Goal: Information Seeking & Learning: Understand process/instructions

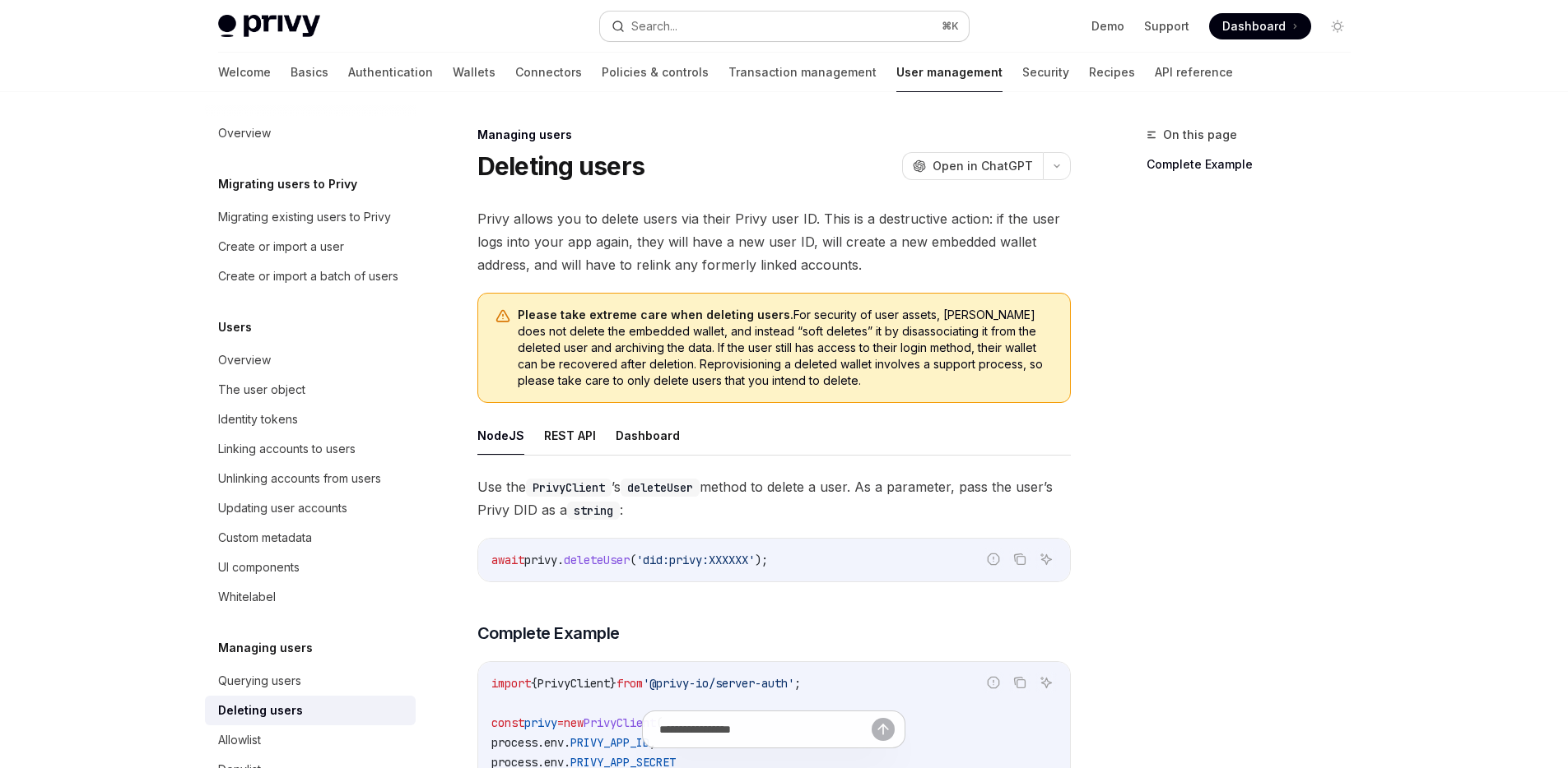
scroll to position [260, 0]
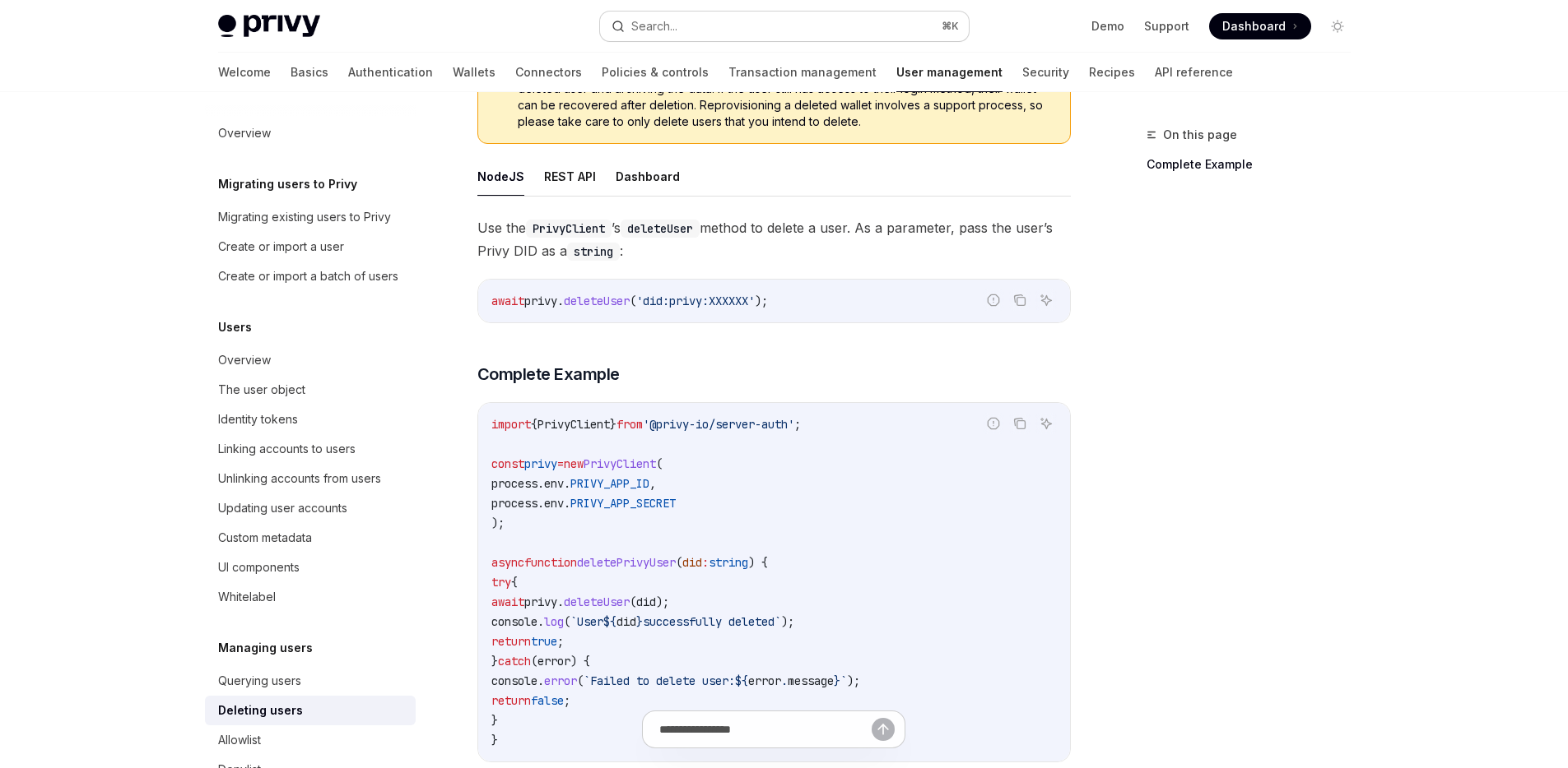
click at [641, 20] on div "Search..." at bounding box center [654, 27] width 46 height 20
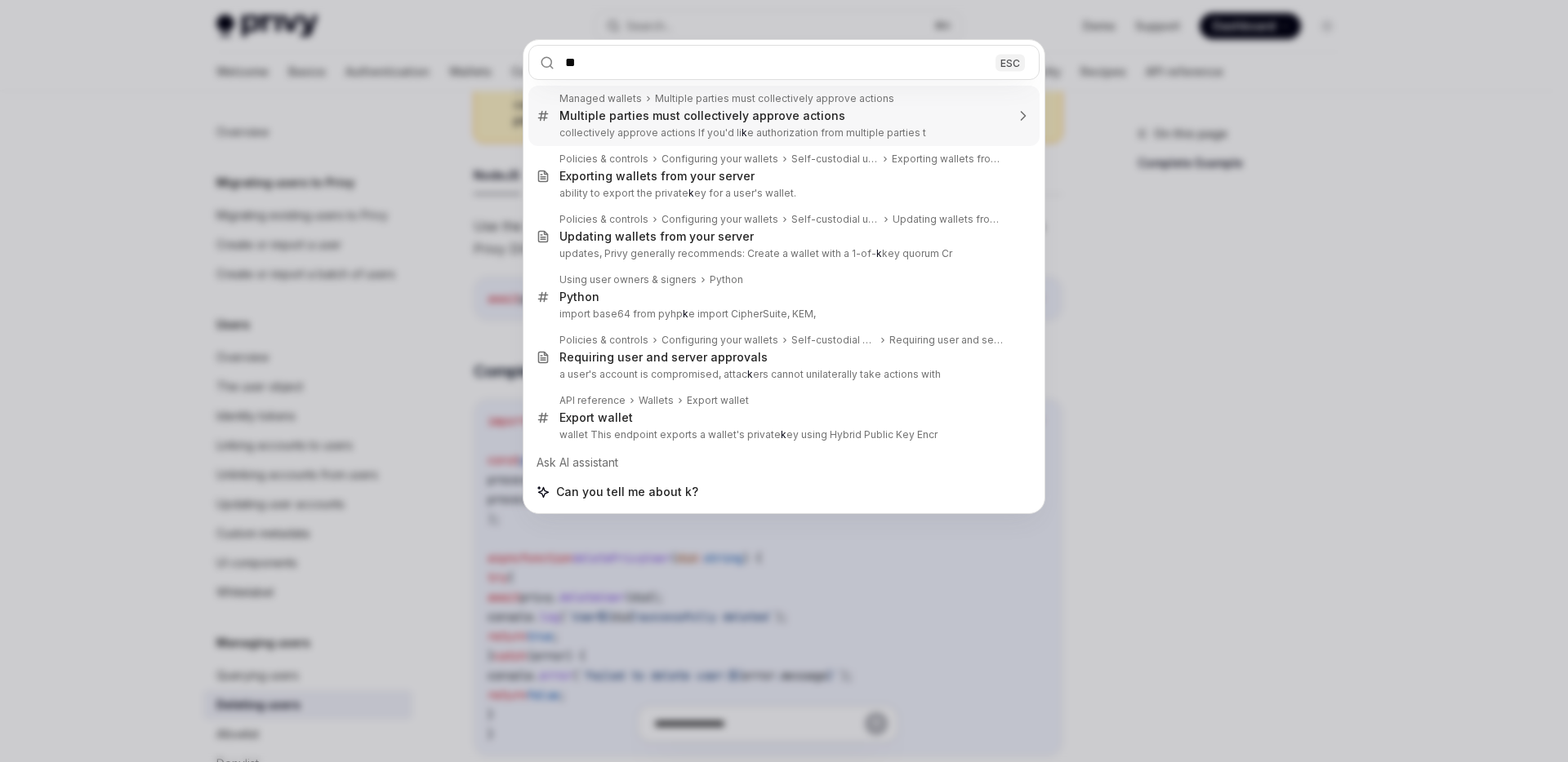
type input "***"
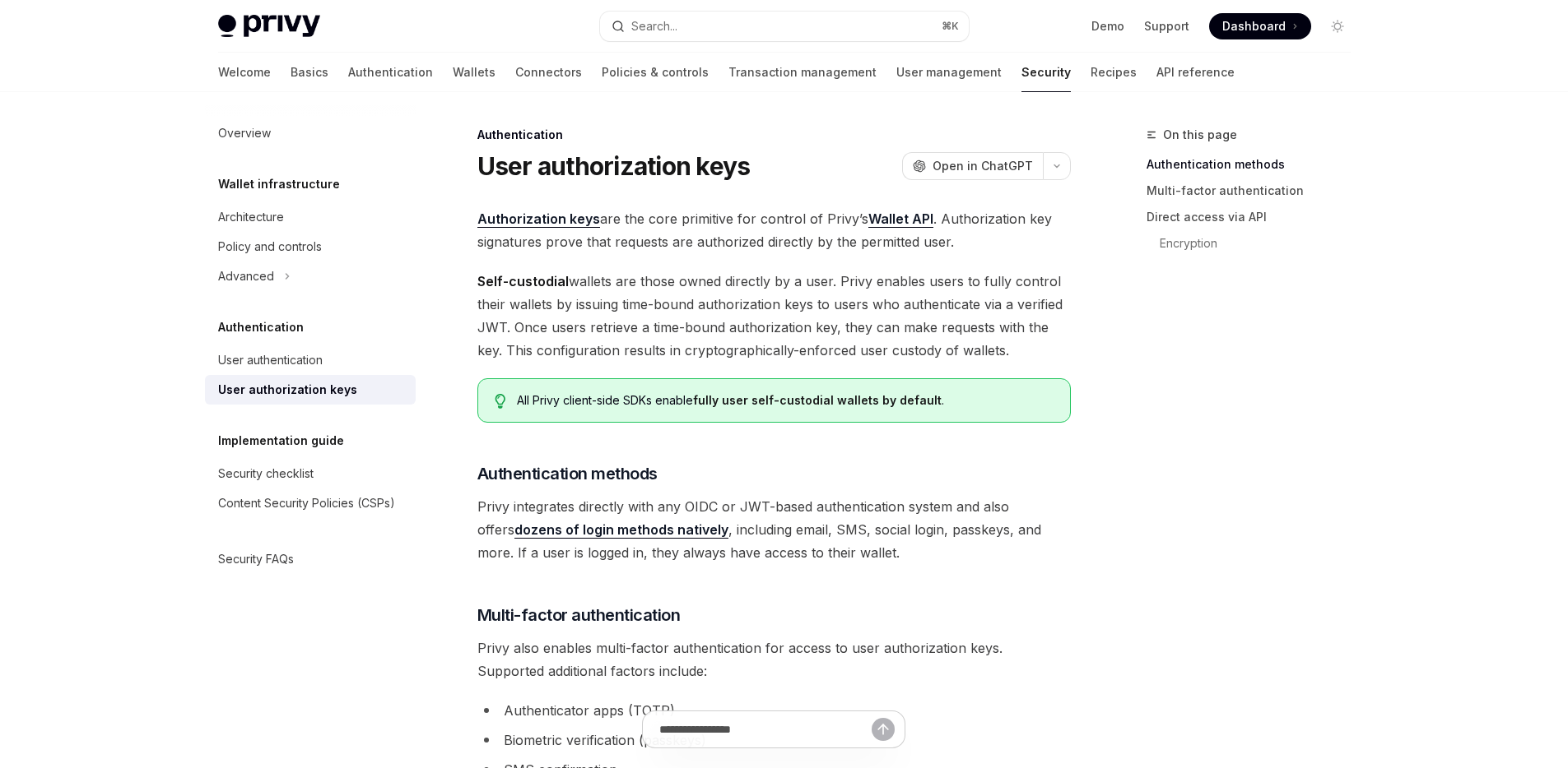
click at [569, 225] on link "Authorization keys" at bounding box center [538, 219] width 122 height 18
type textarea "*"
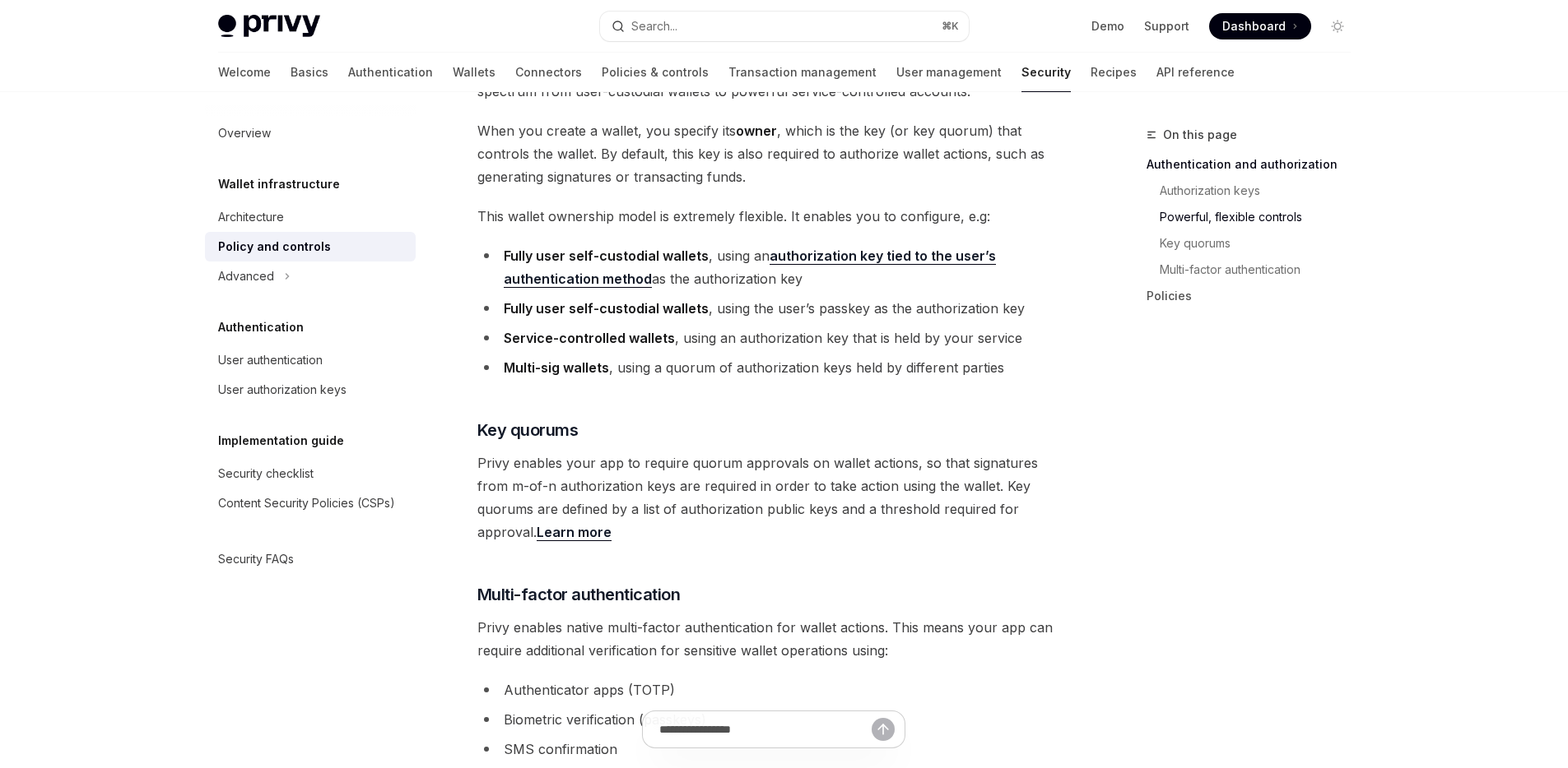
scroll to position [418, 0]
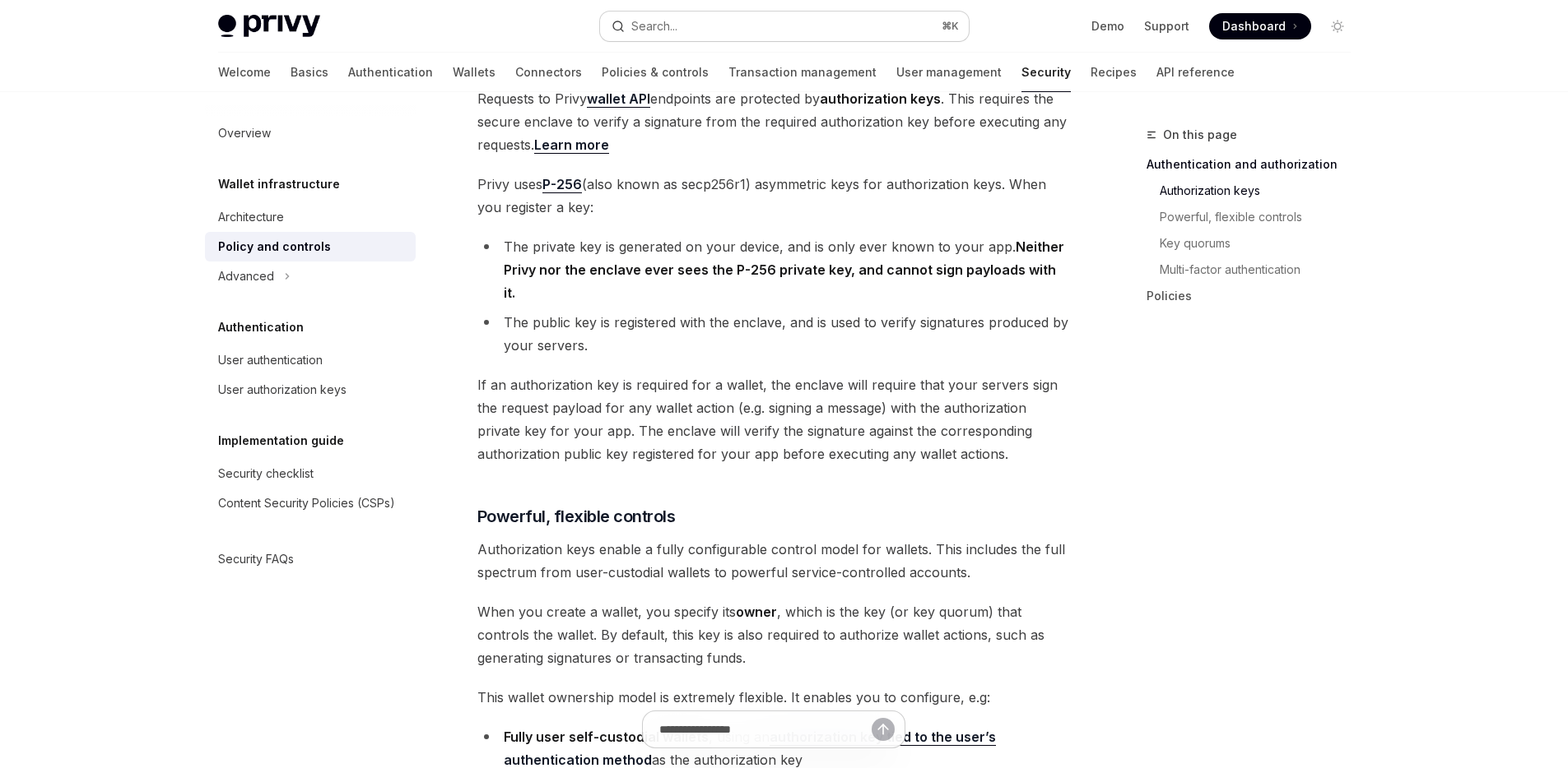
click at [702, 35] on button "Search... ⌘ K" at bounding box center [784, 27] width 368 height 30
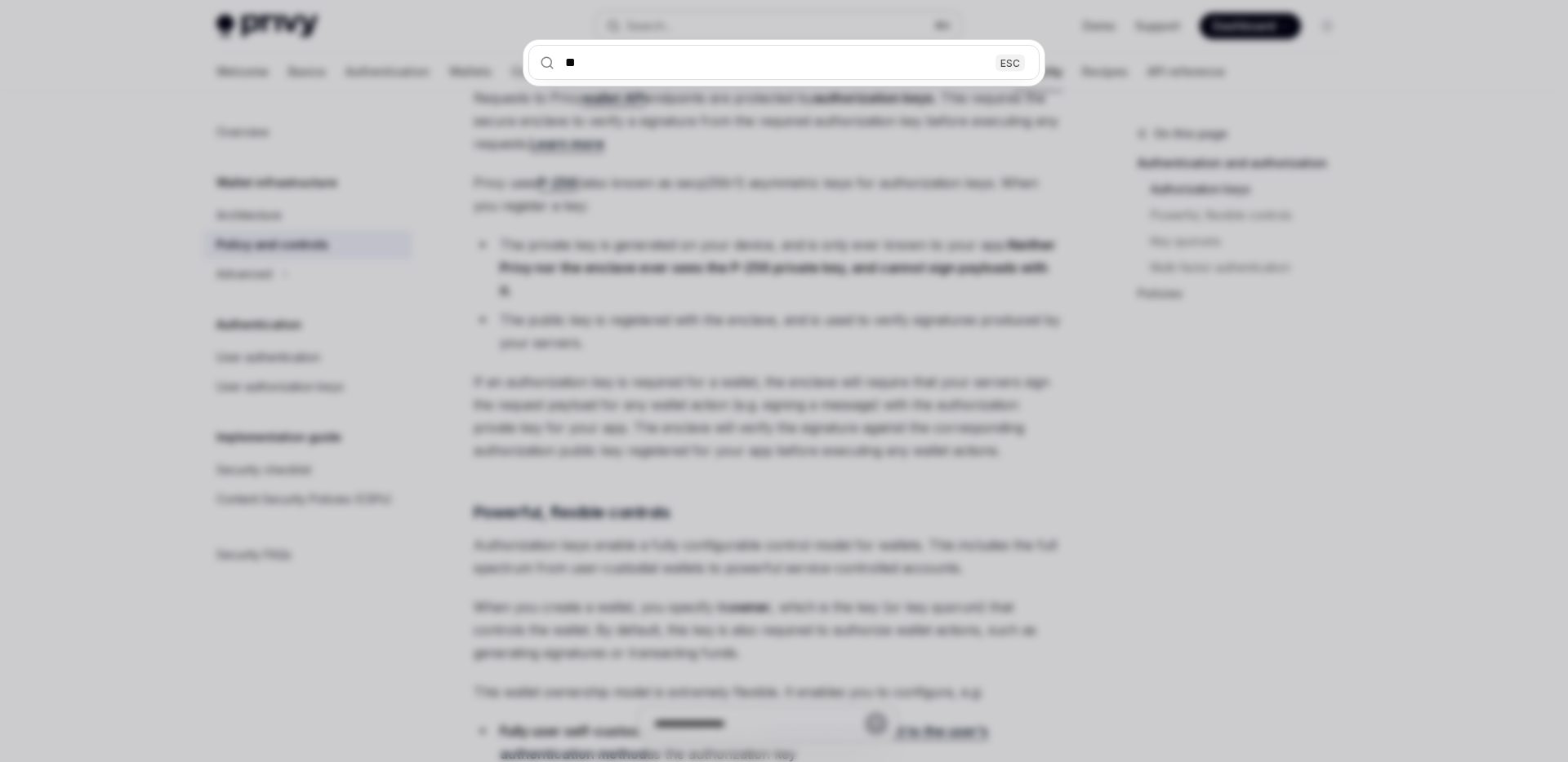
type input "***"
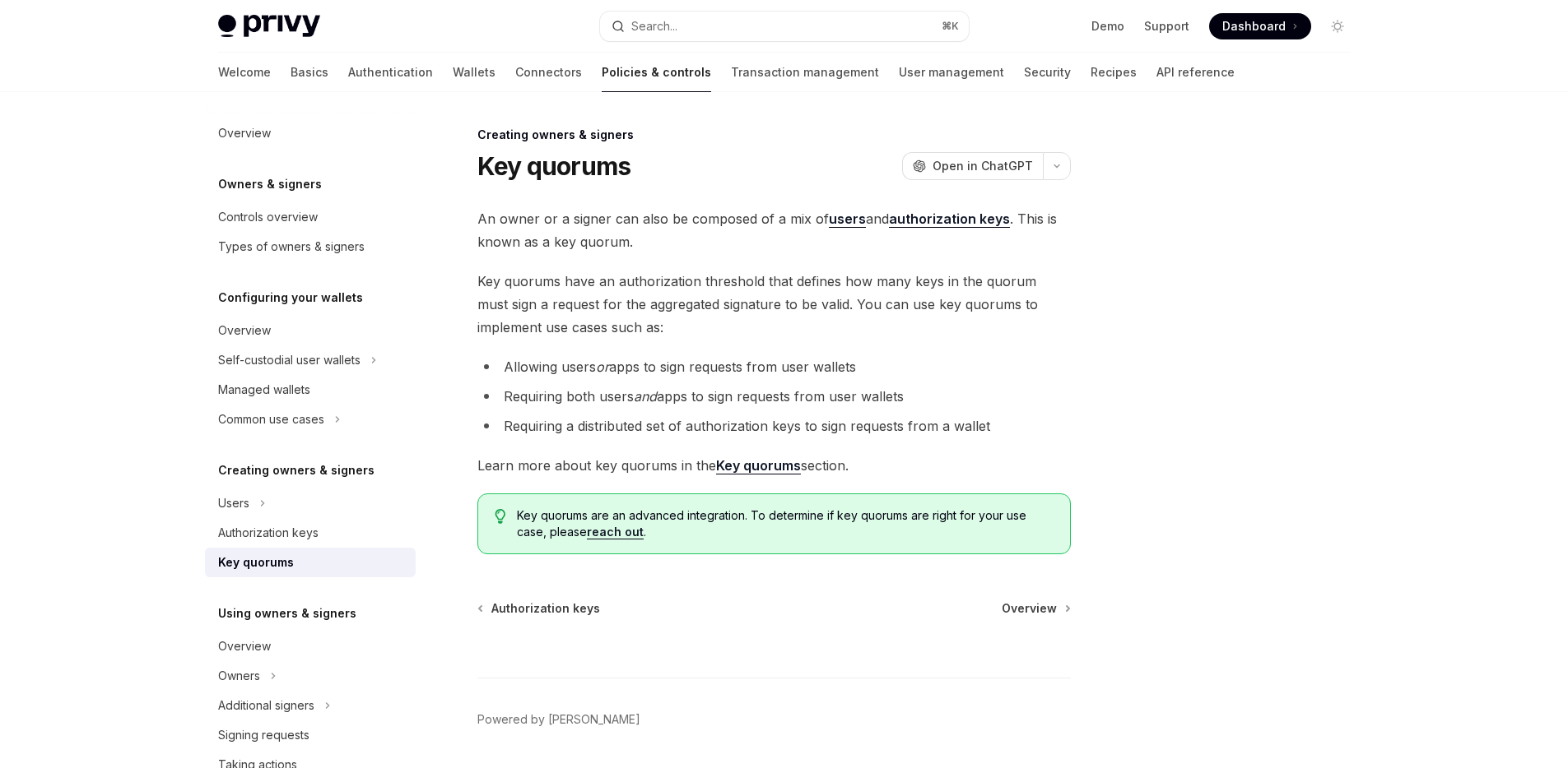
click at [751, 462] on strong "Key quorums" at bounding box center [758, 465] width 85 height 17
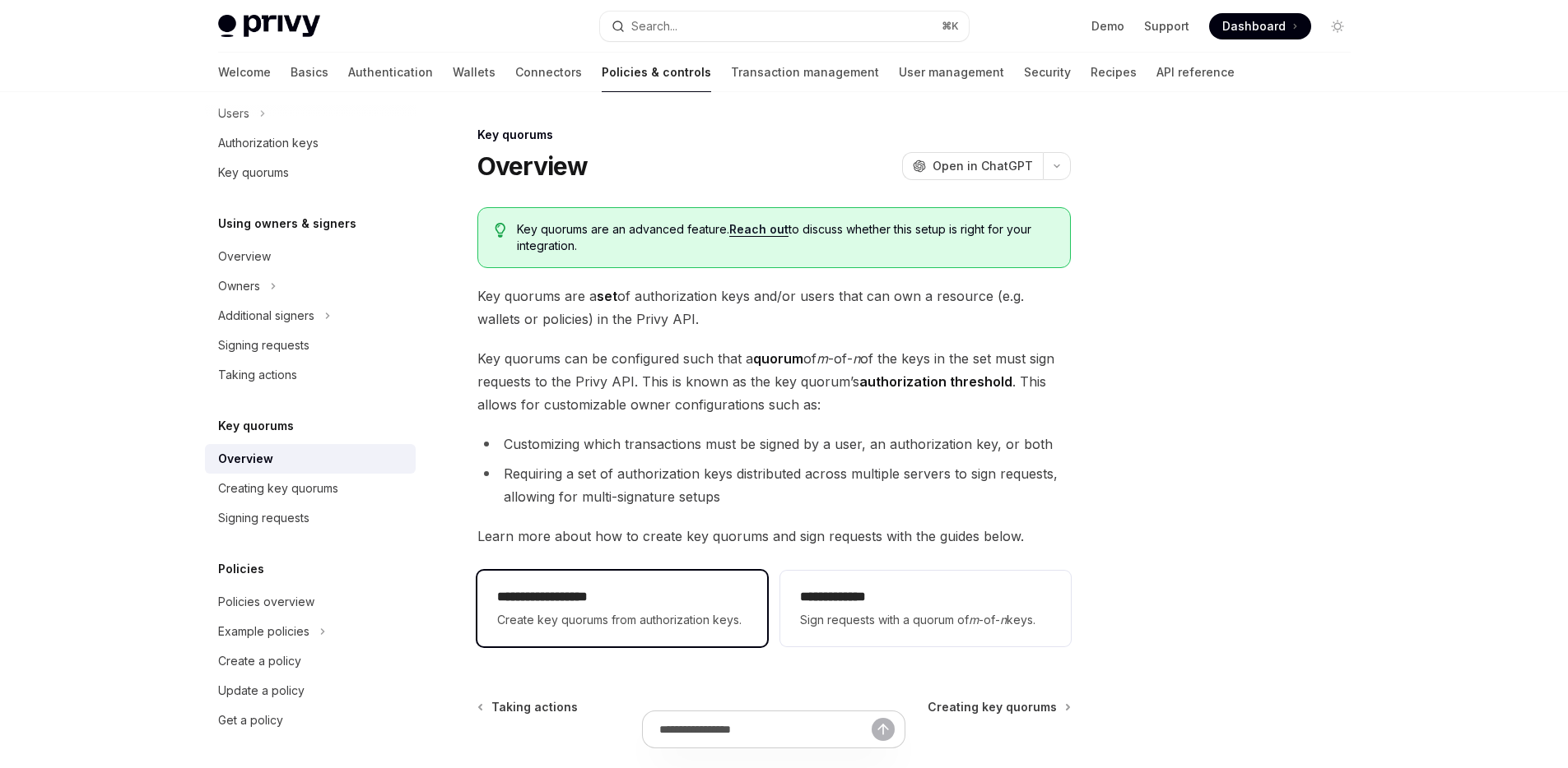
click at [561, 580] on div "**********" at bounding box center [621, 608] width 289 height 76
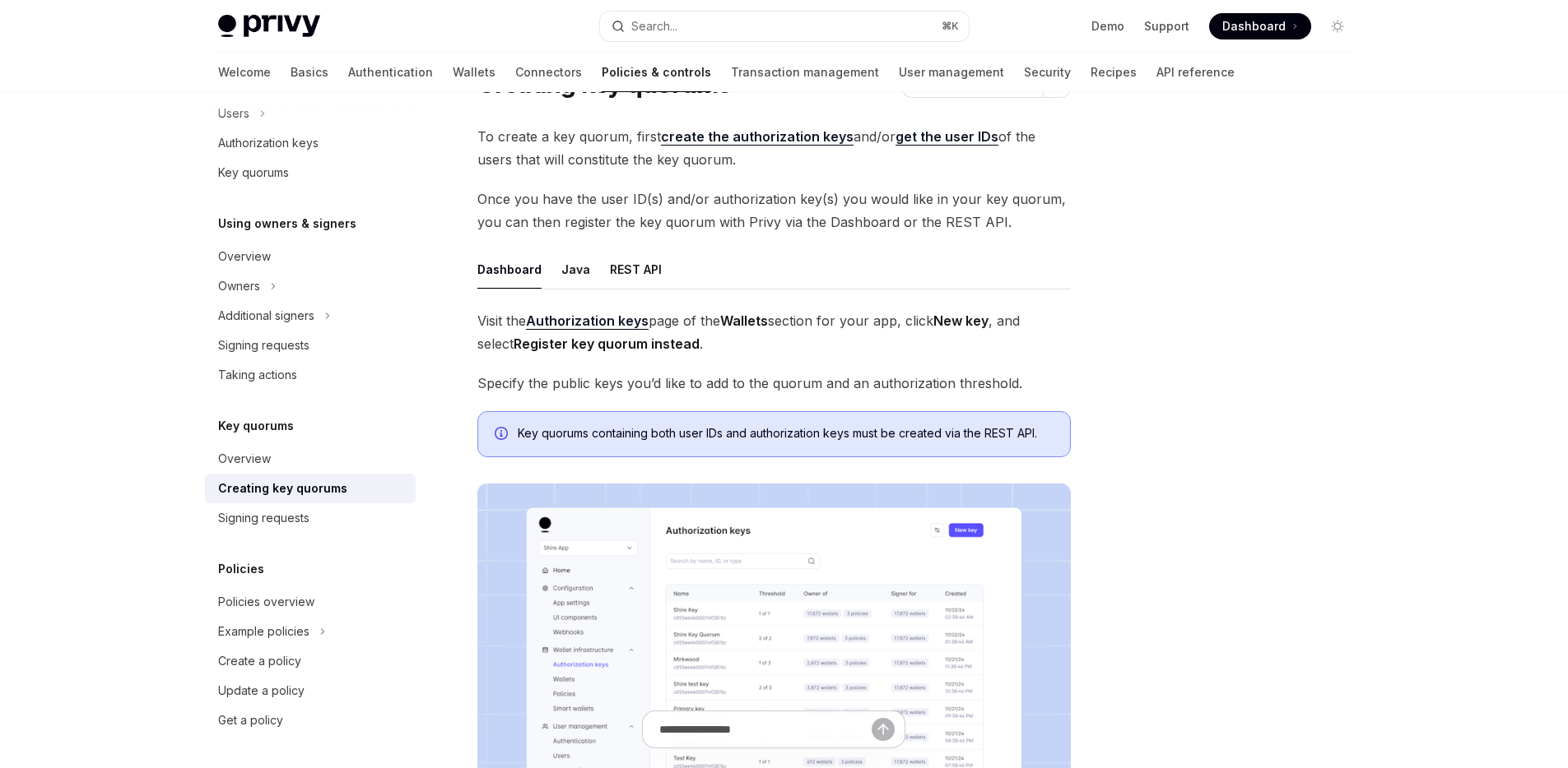
scroll to position [60, 0]
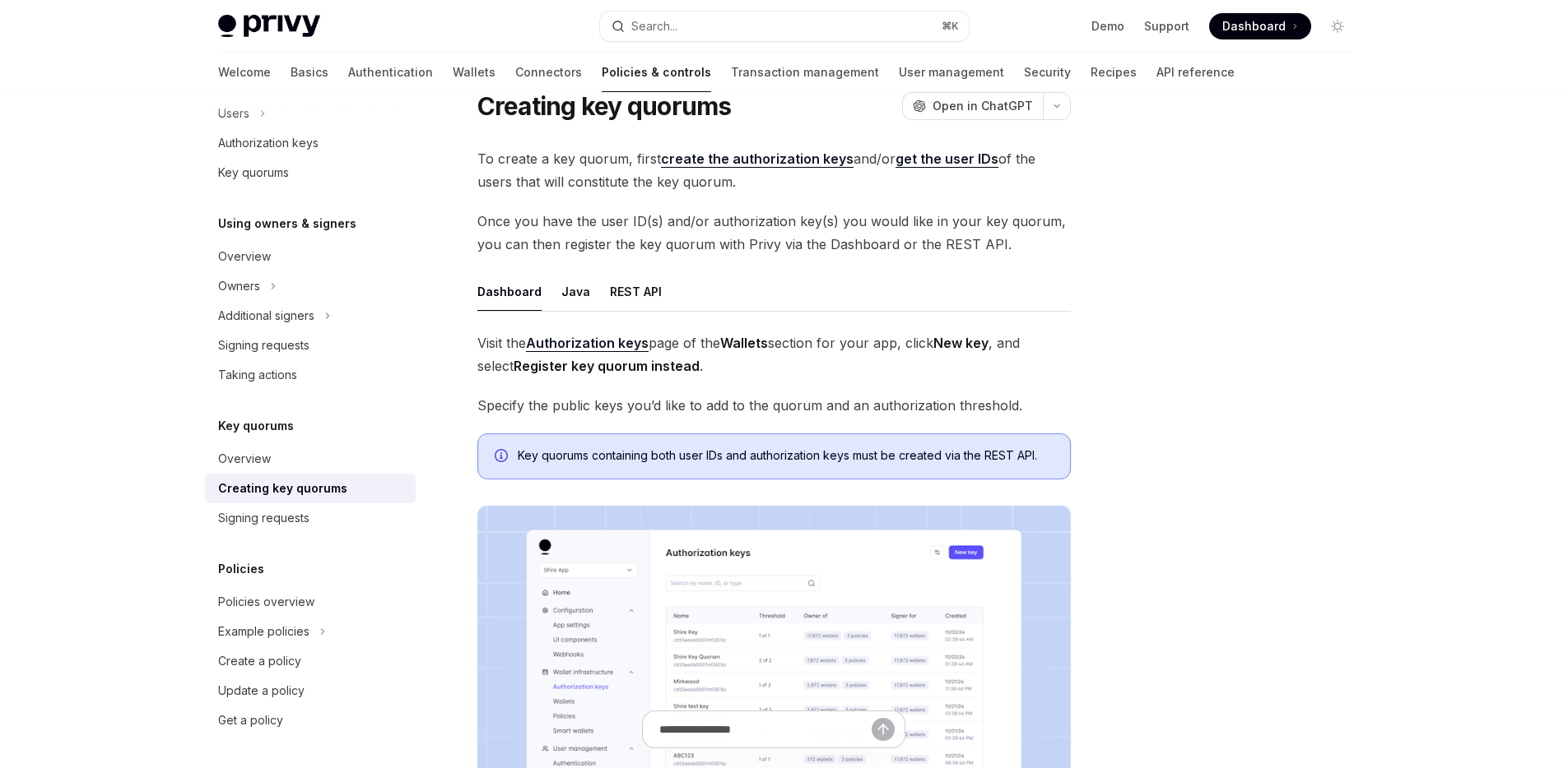
click at [576, 339] on strong "Authorization keys" at bounding box center [588, 343] width 122 height 17
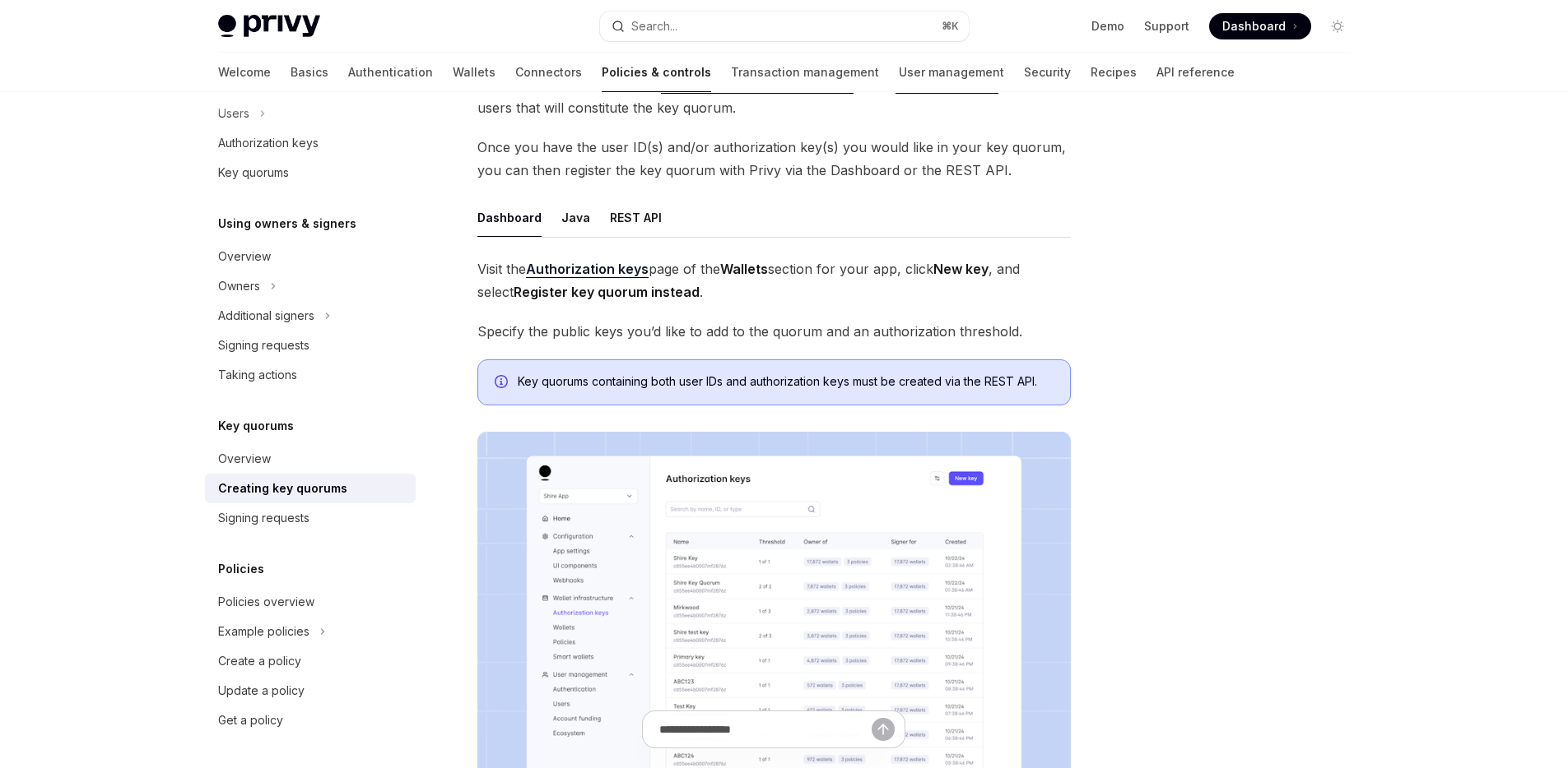
scroll to position [132, 0]
click at [579, 223] on button "Java" at bounding box center [575, 219] width 29 height 38
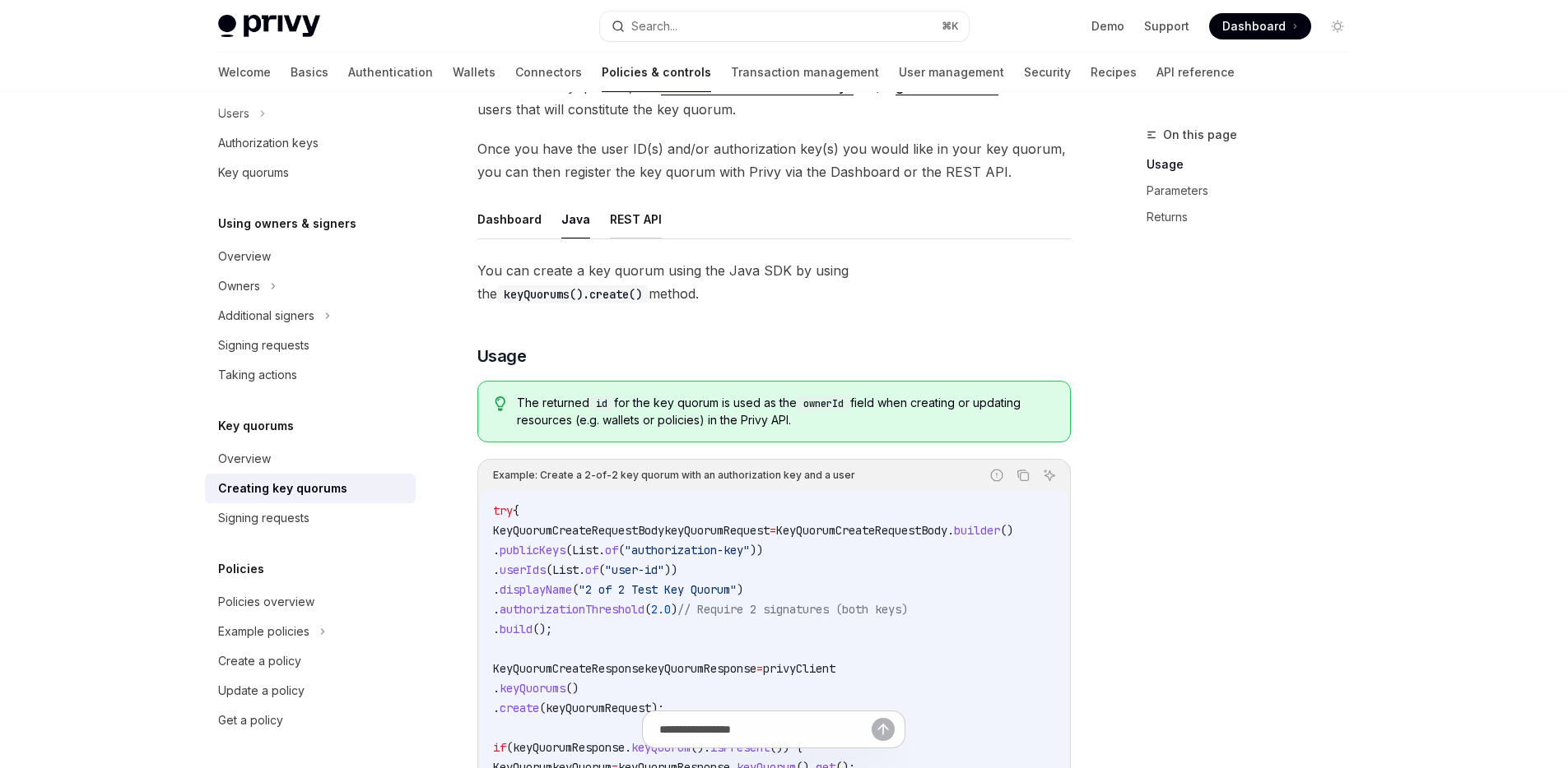
click at [637, 218] on button "REST API" at bounding box center [636, 219] width 52 height 38
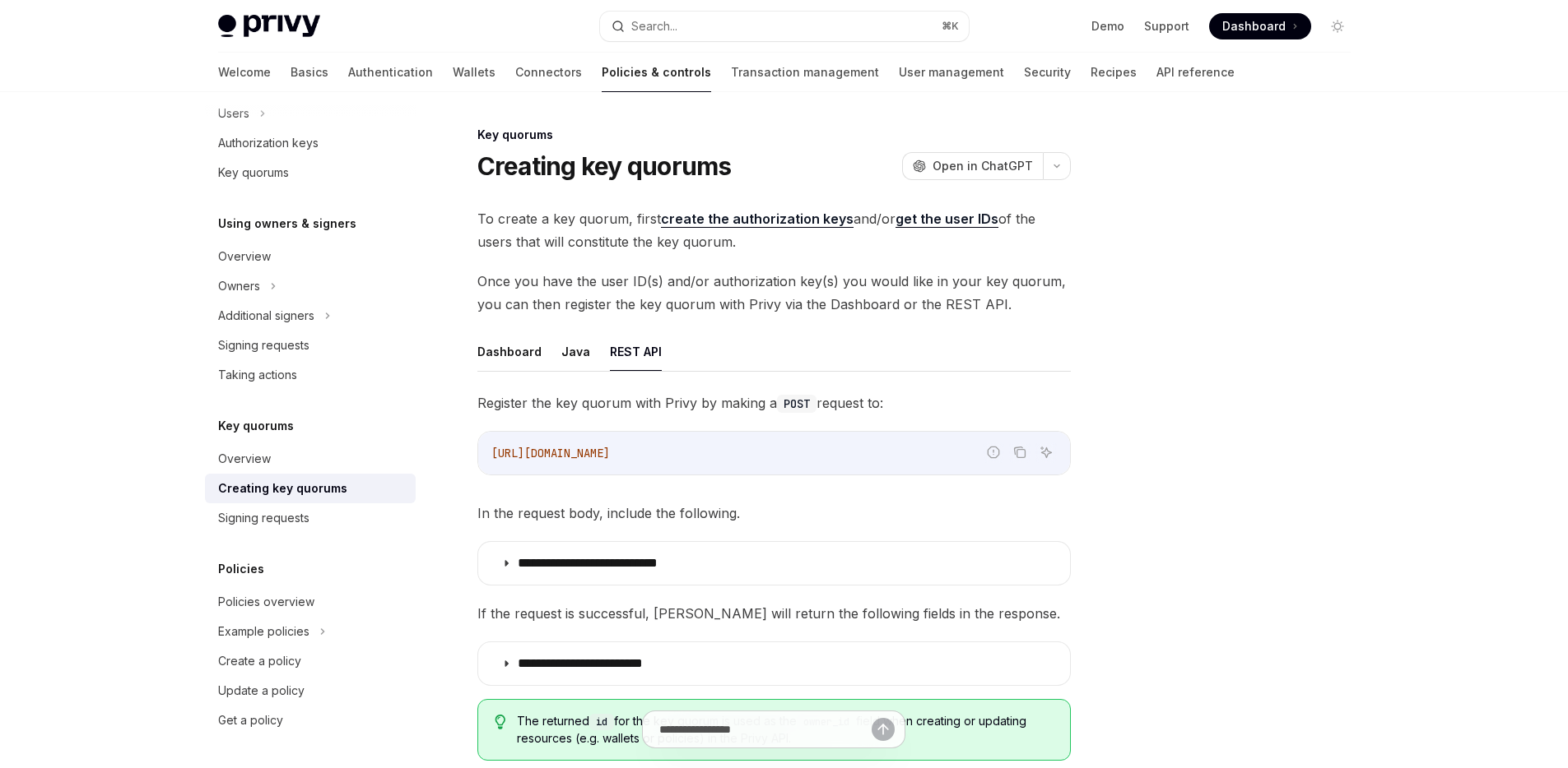
click at [777, 222] on link "create the authorization keys" at bounding box center [756, 219] width 193 height 18
type textarea "*"
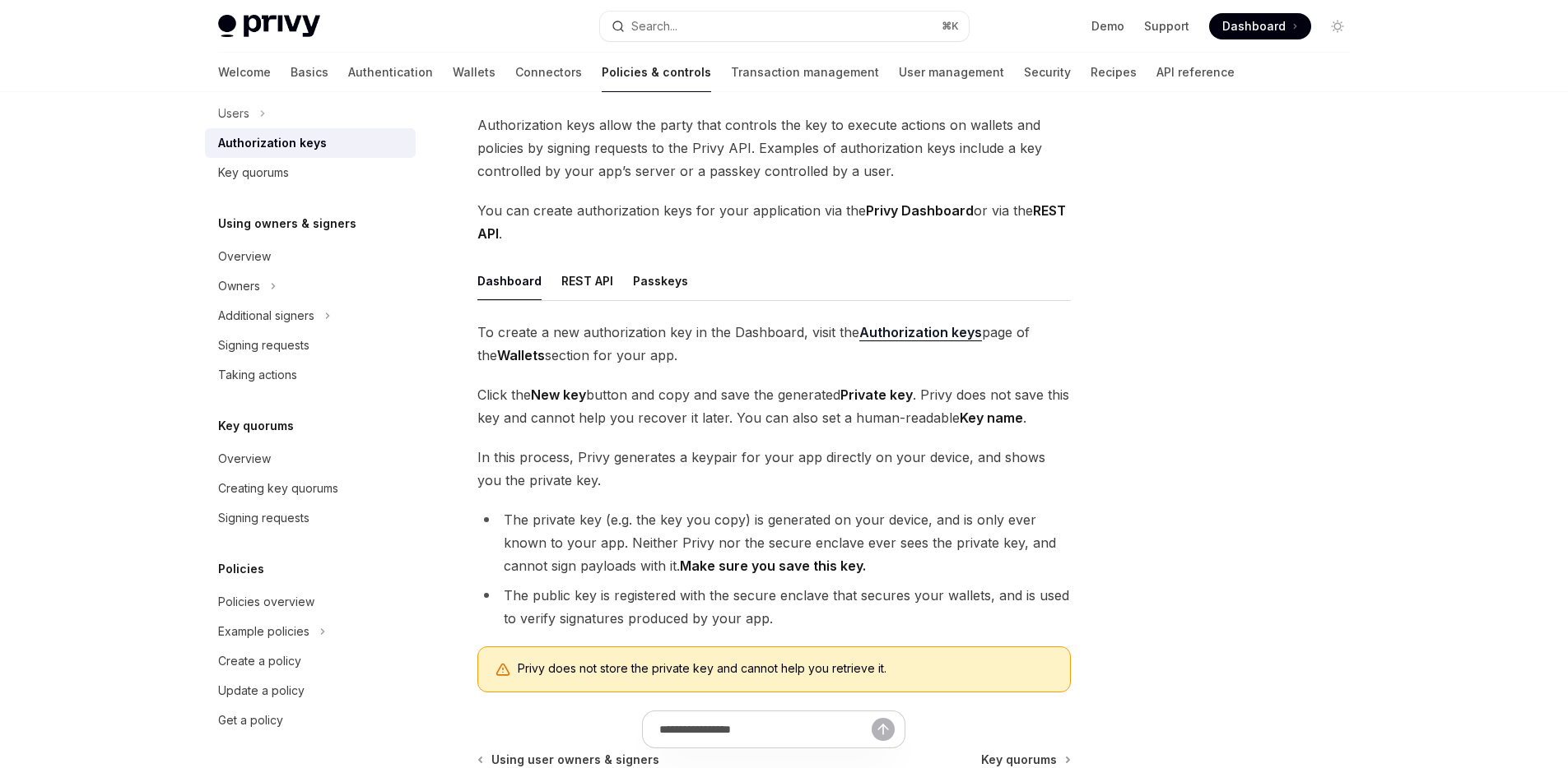
scroll to position [57, 0]
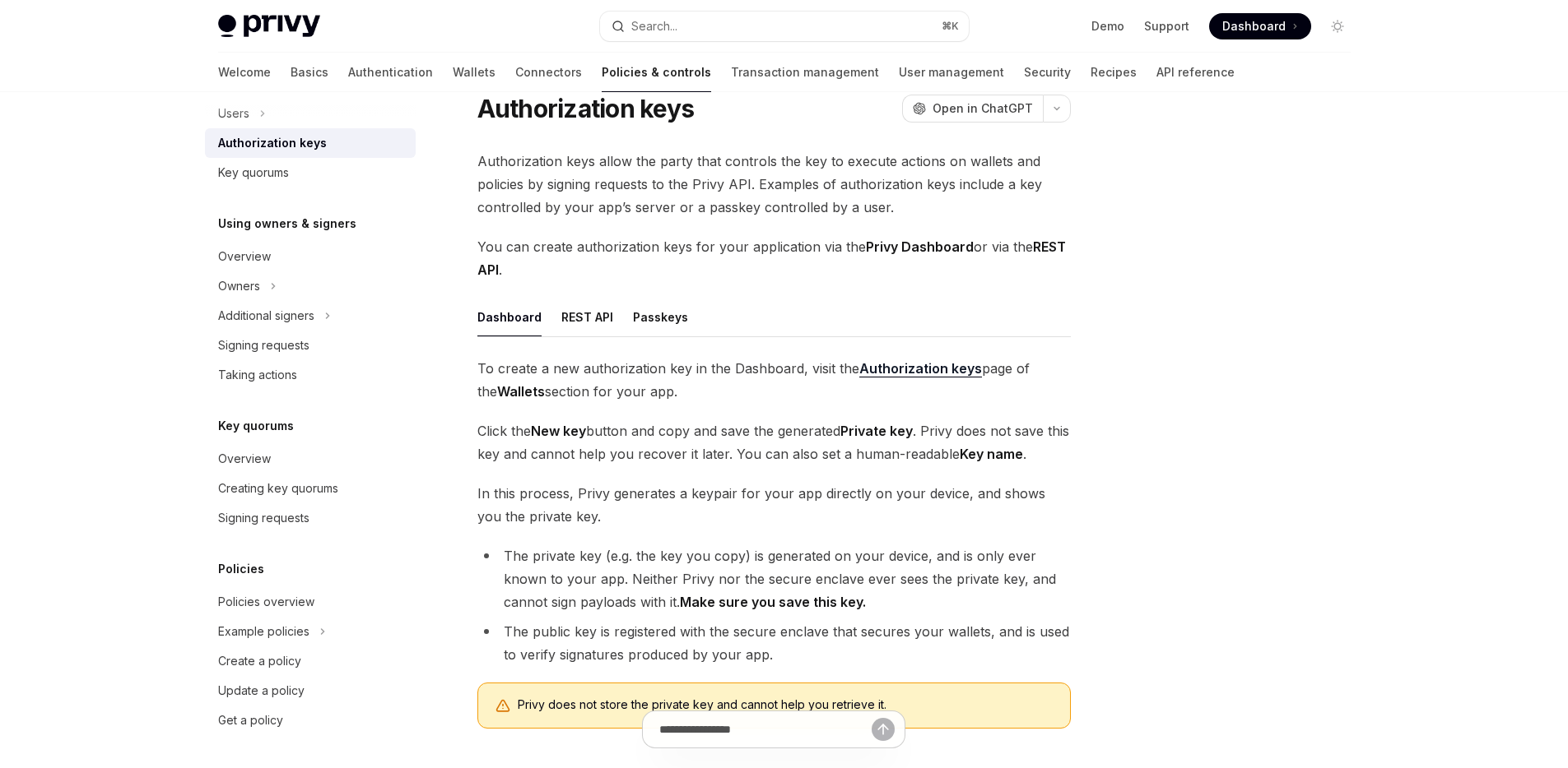
click at [919, 367] on strong "Authorization keys" at bounding box center [920, 368] width 122 height 17
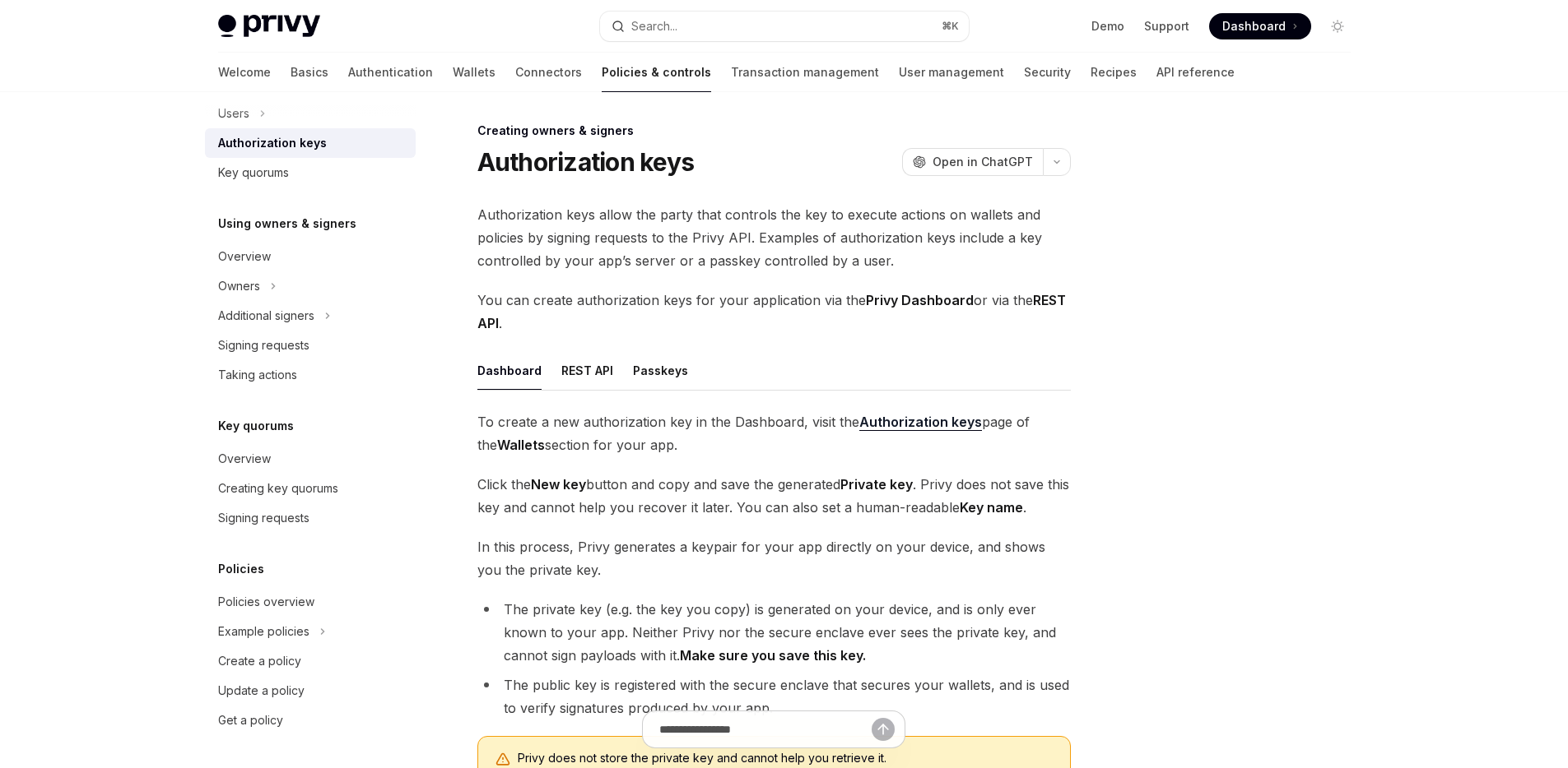
scroll to position [0, 0]
